Goal: Information Seeking & Learning: Learn about a topic

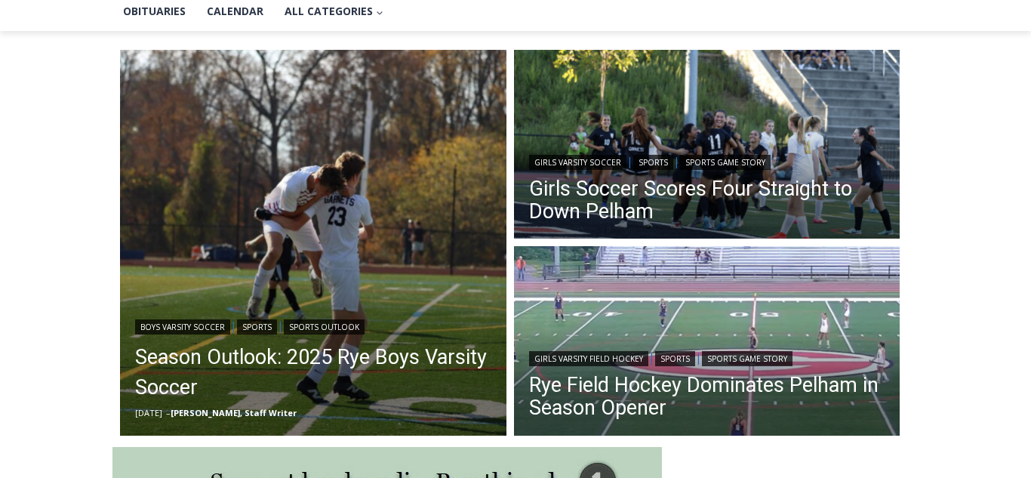
scroll to position [375, 0]
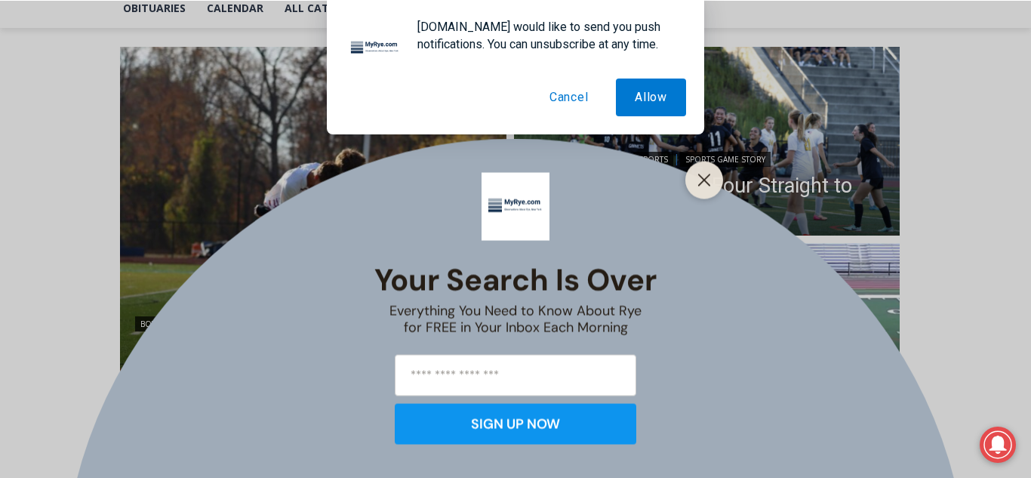
click at [577, 93] on button "Cancel" at bounding box center [568, 97] width 77 height 38
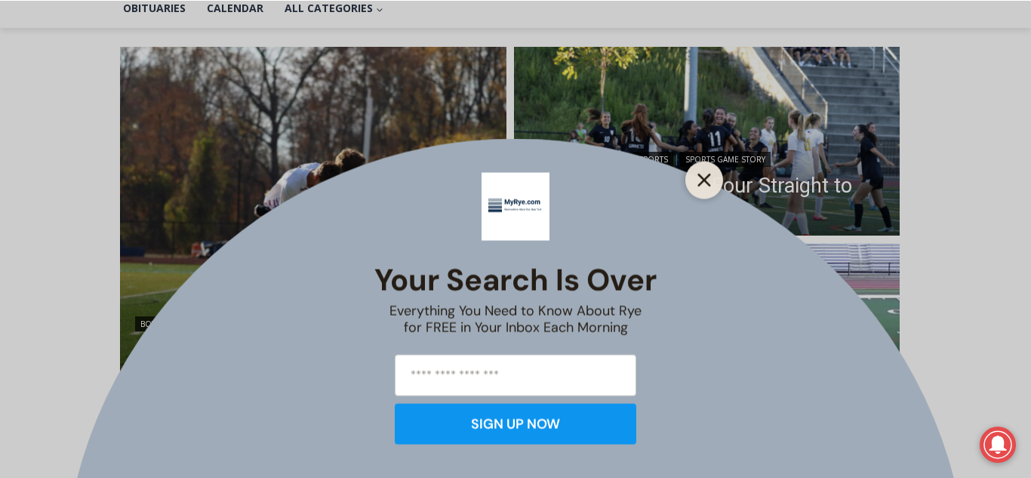
click at [706, 179] on icon "Close" at bounding box center [704, 180] width 14 height 14
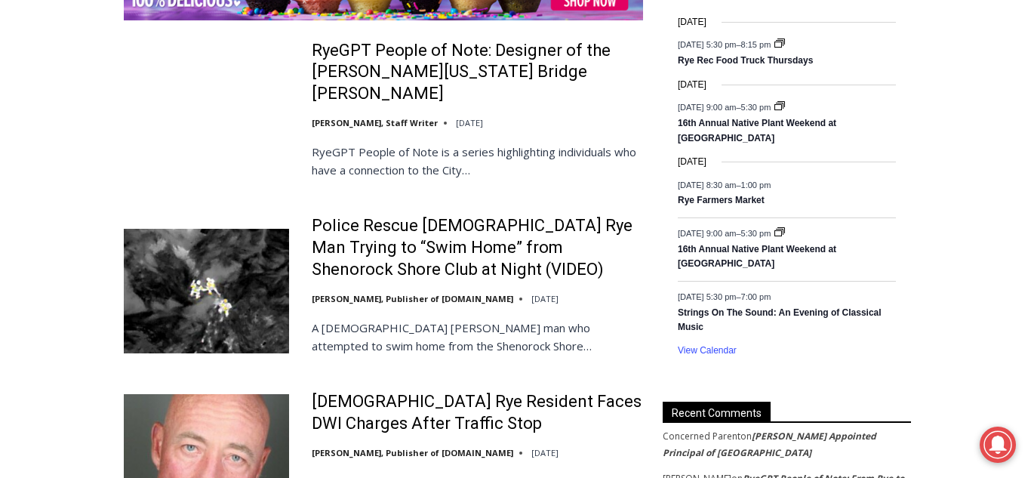
scroll to position [2454, 0]
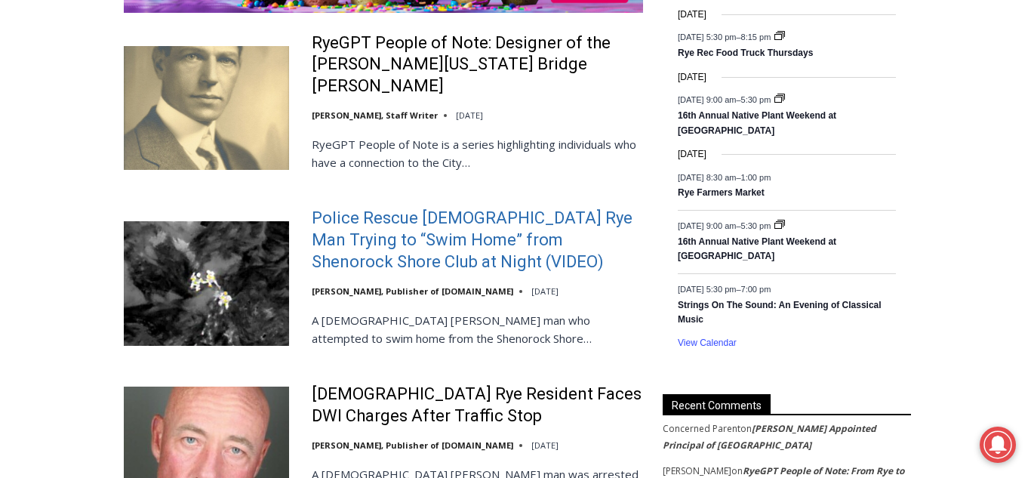
click at [398, 208] on link "Police Rescue 51 Year Old Rye Man Trying to “Swim Home” from Shenorock Shore Cl…" at bounding box center [477, 240] width 331 height 65
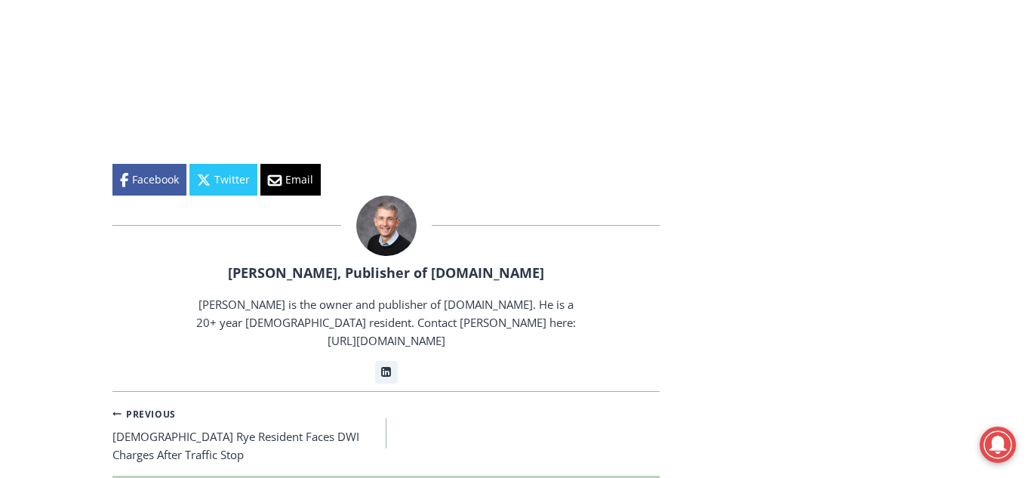
scroll to position [2407, 0]
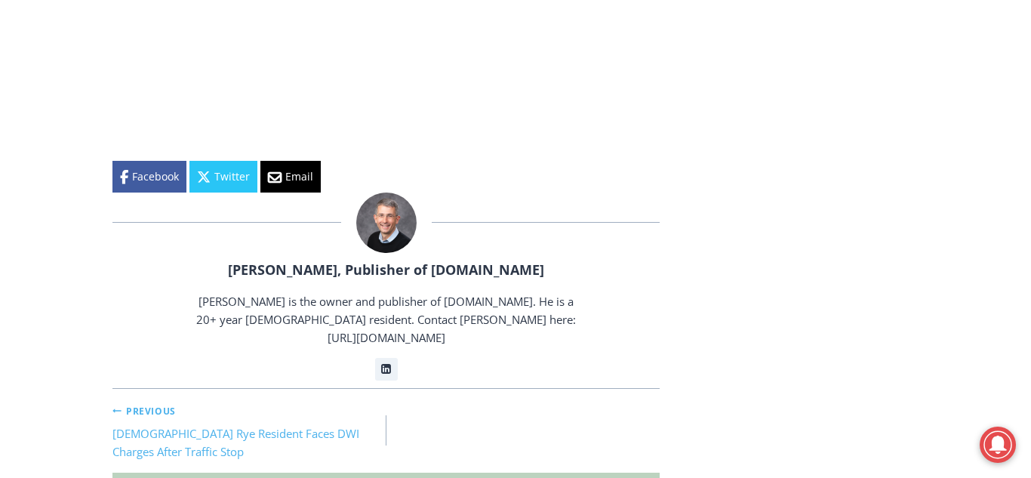
click at [168, 403] on link "Previous Previous 56-Year-Old Rye Resident Faces DWI Charges After Traffic Stop" at bounding box center [249, 431] width 274 height 60
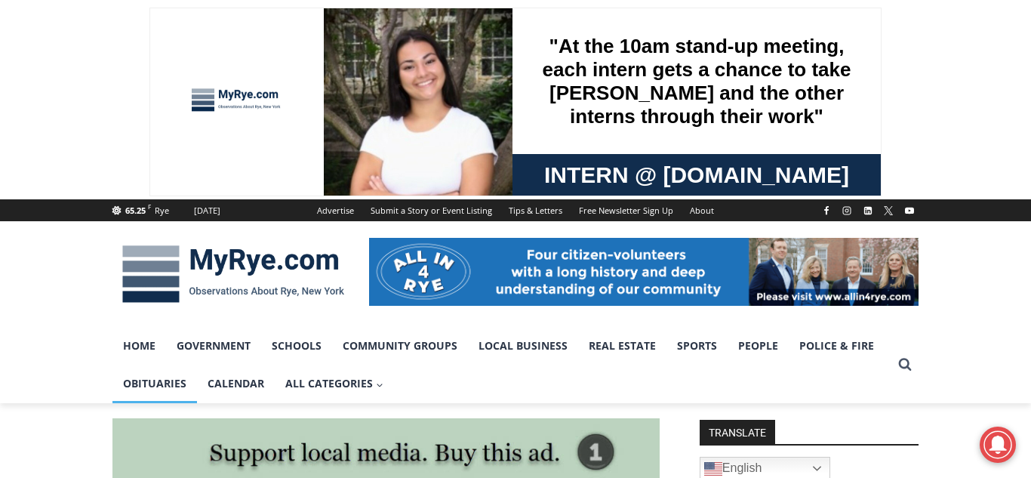
click at [159, 379] on link "Obituaries" at bounding box center [154, 383] width 85 height 38
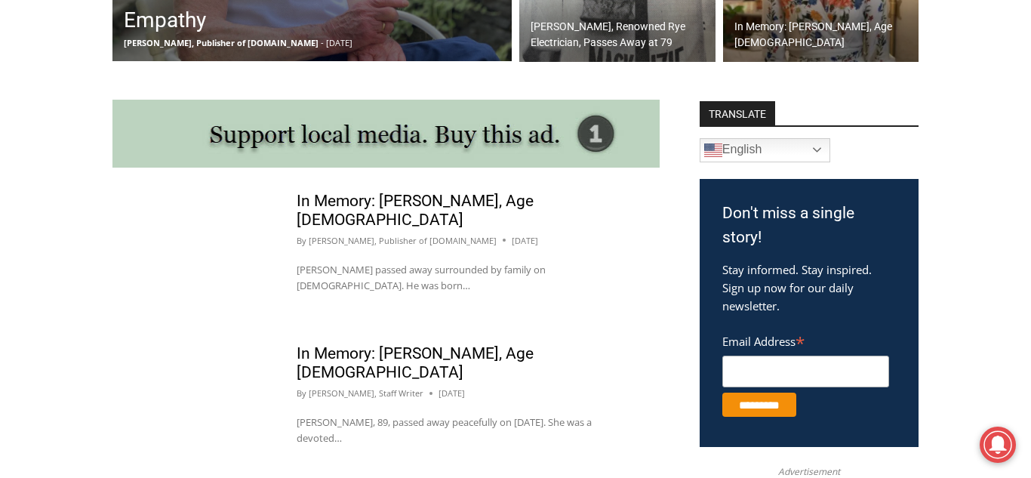
scroll to position [738, 0]
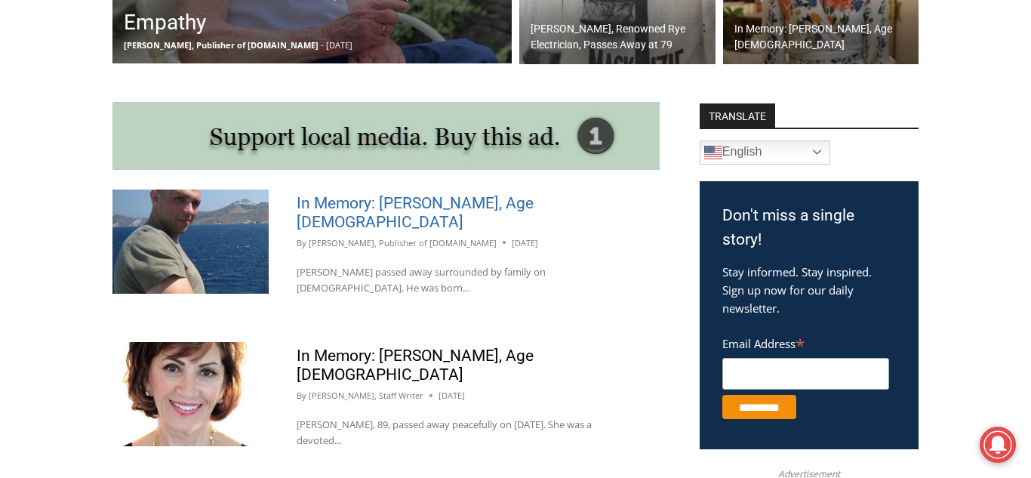
click at [410, 205] on link "In Memory: Rocco D. Caruso, Age 47" at bounding box center [415, 212] width 237 height 37
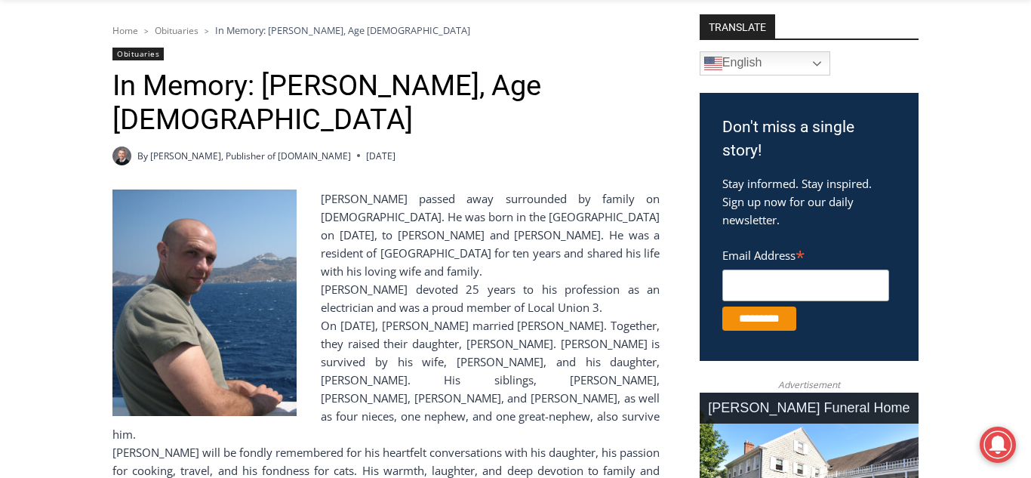
scroll to position [408, 0]
